Goal: Task Accomplishment & Management: Manage account settings

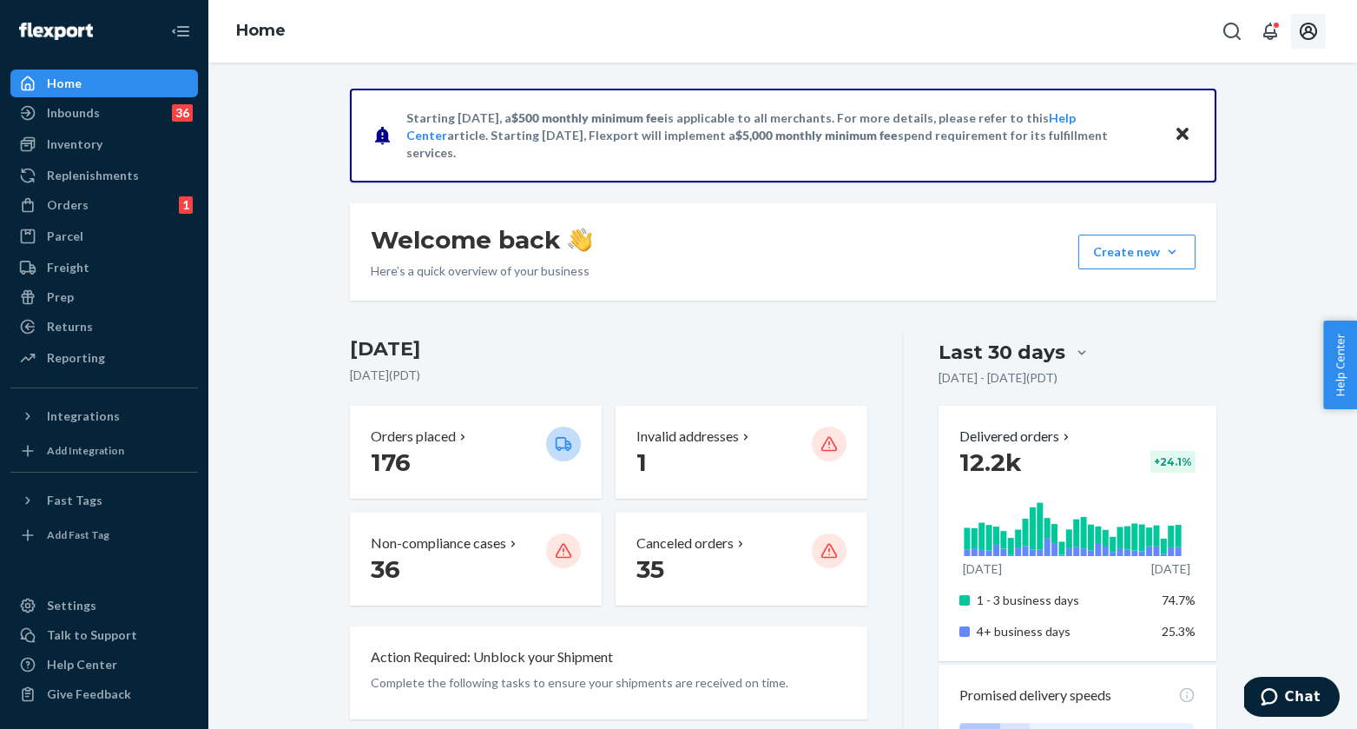
click at [1312, 33] on icon "Open account menu" at bounding box center [1308, 31] width 17 height 17
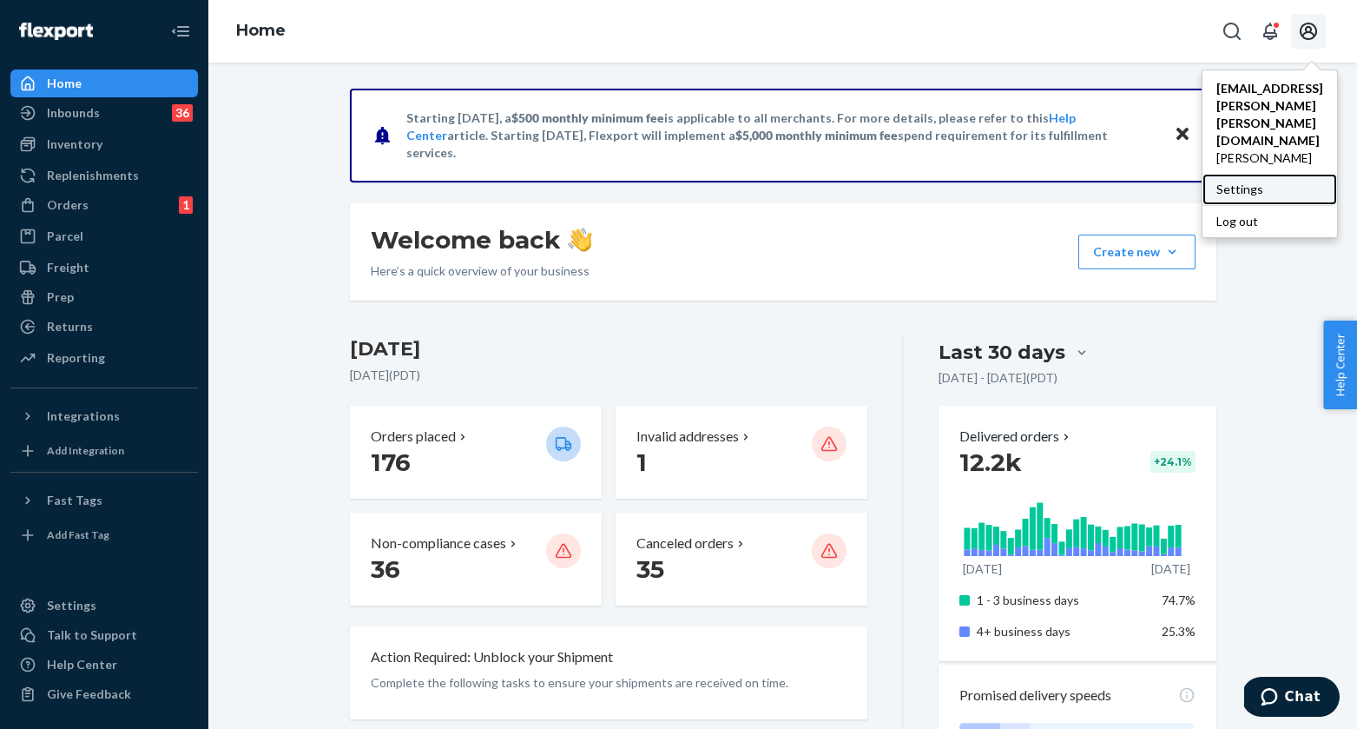
click at [1203, 174] on div "Settings" at bounding box center [1270, 189] width 135 height 31
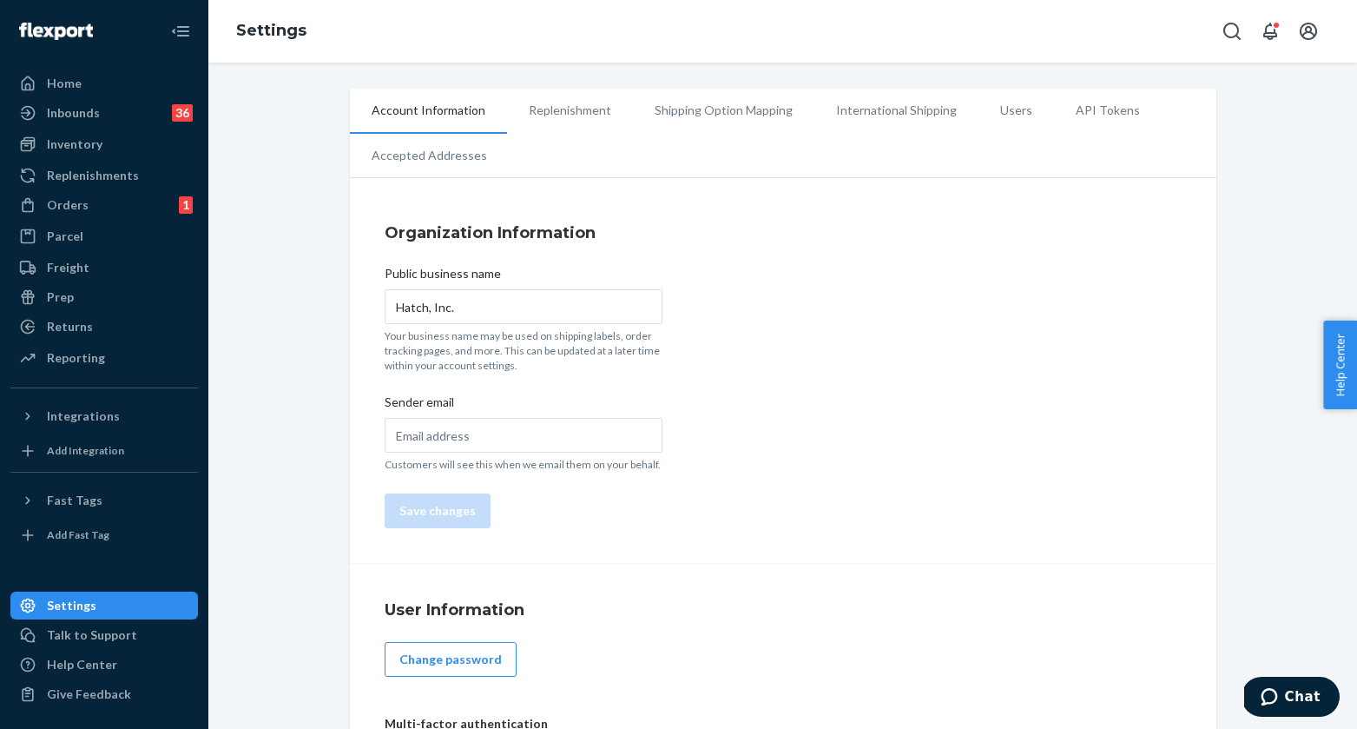
click at [1004, 111] on li "Users" at bounding box center [1017, 110] width 76 height 43
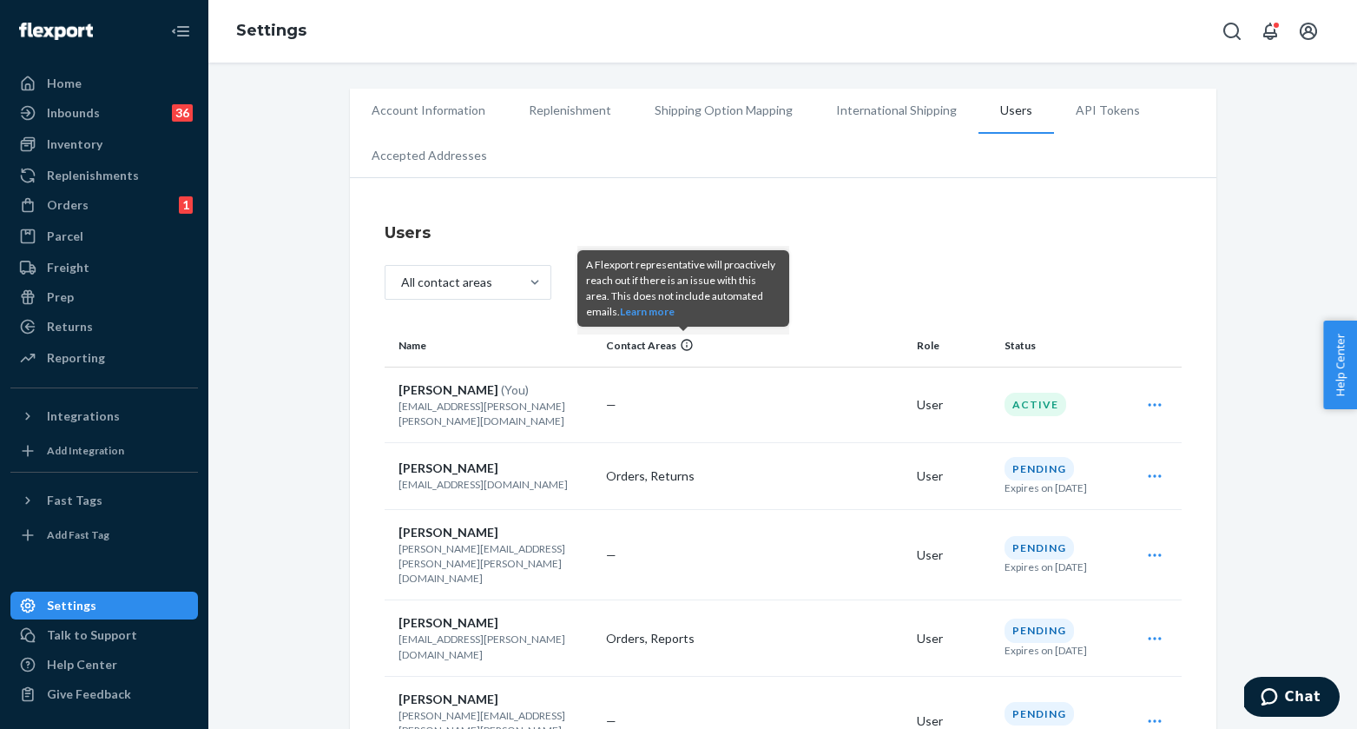
click at [689, 341] on icon at bounding box center [687, 345] width 14 height 14
click at [685, 343] on icon at bounding box center [687, 345] width 14 height 14
click at [680, 344] on icon at bounding box center [687, 345] width 14 height 14
